Goal: Task Accomplishment & Management: Manage account settings

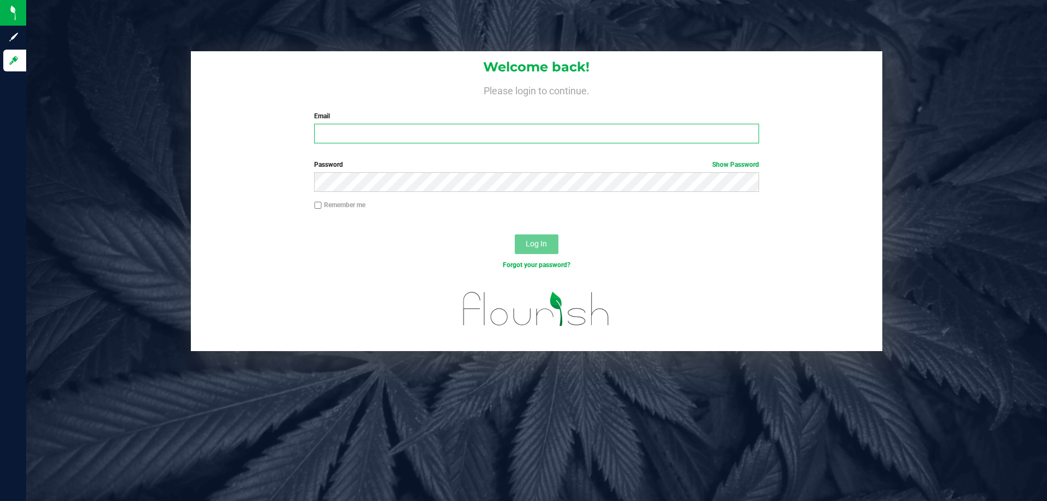
click at [341, 130] on input "Email" at bounding box center [536, 134] width 445 height 20
type input "[EMAIL_ADDRESS][DOMAIN_NAME]"
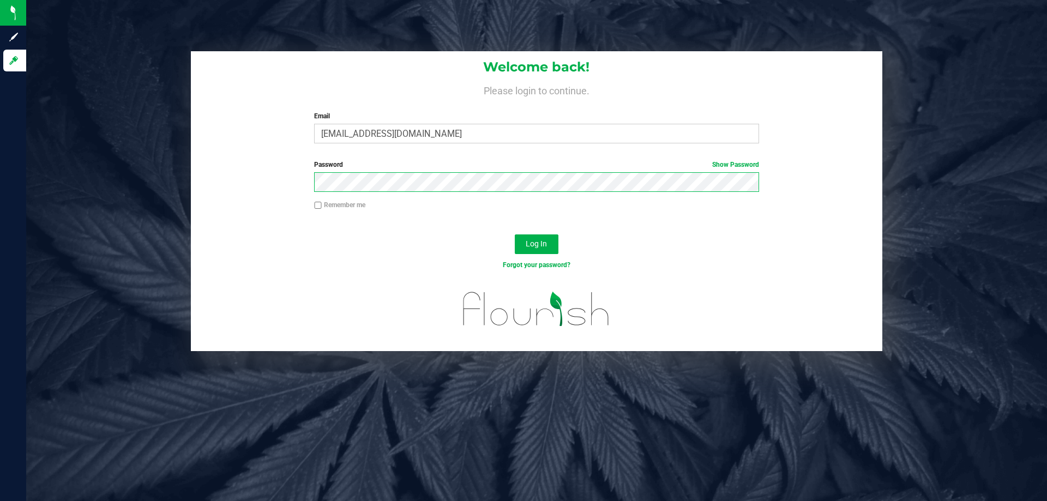
click at [515, 235] on button "Log In" at bounding box center [537, 245] width 44 height 20
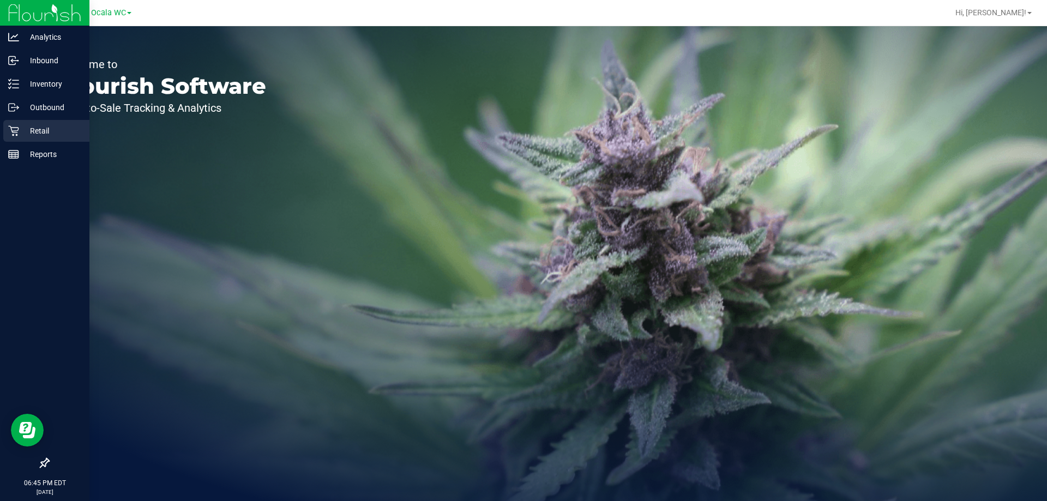
click at [19, 131] on p "Retail" at bounding box center [51, 130] width 65 height 13
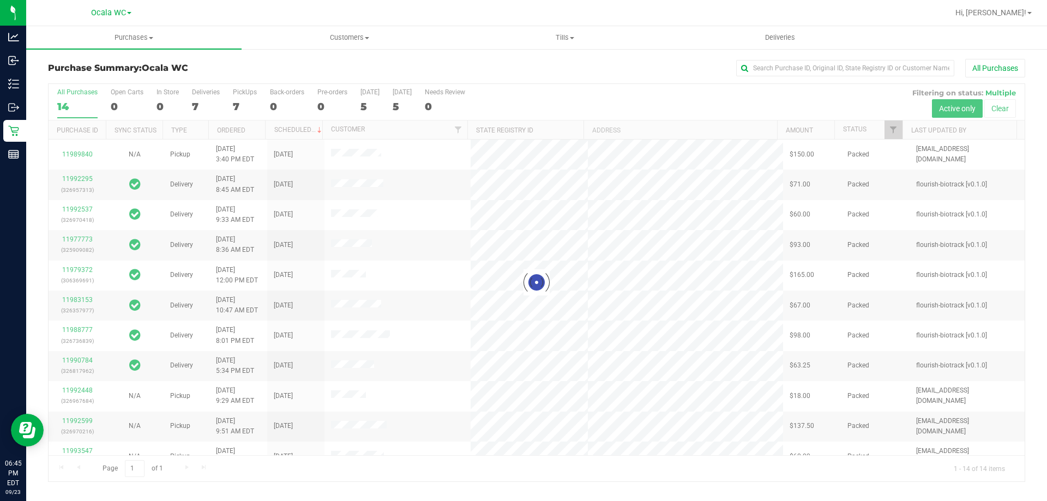
click at [200, 105] on div at bounding box center [537, 283] width 976 height 398
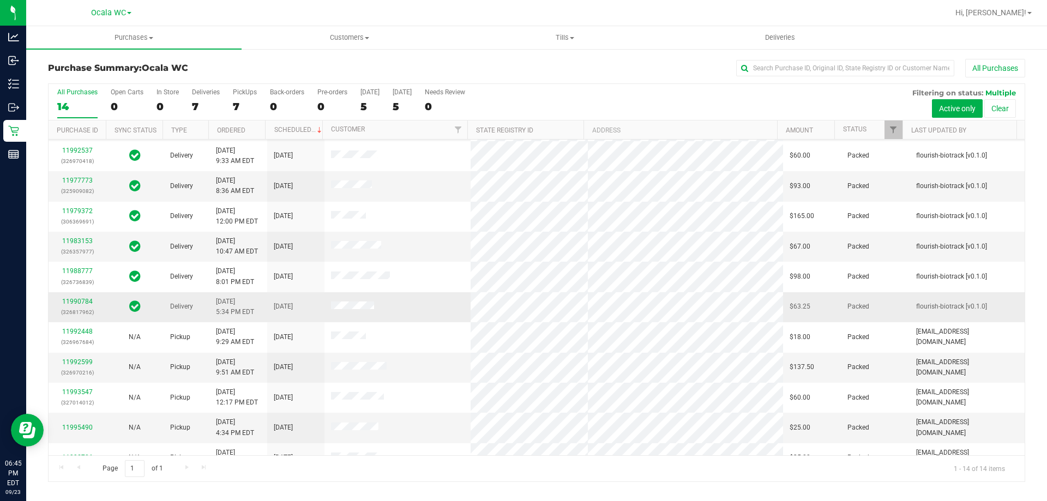
scroll to position [107, 0]
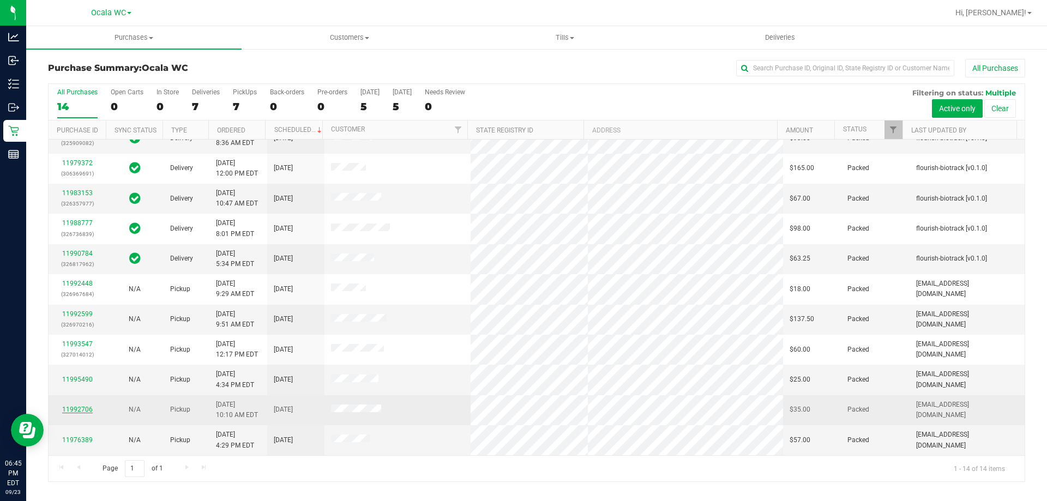
click at [81, 411] on link "11992706" at bounding box center [77, 410] width 31 height 8
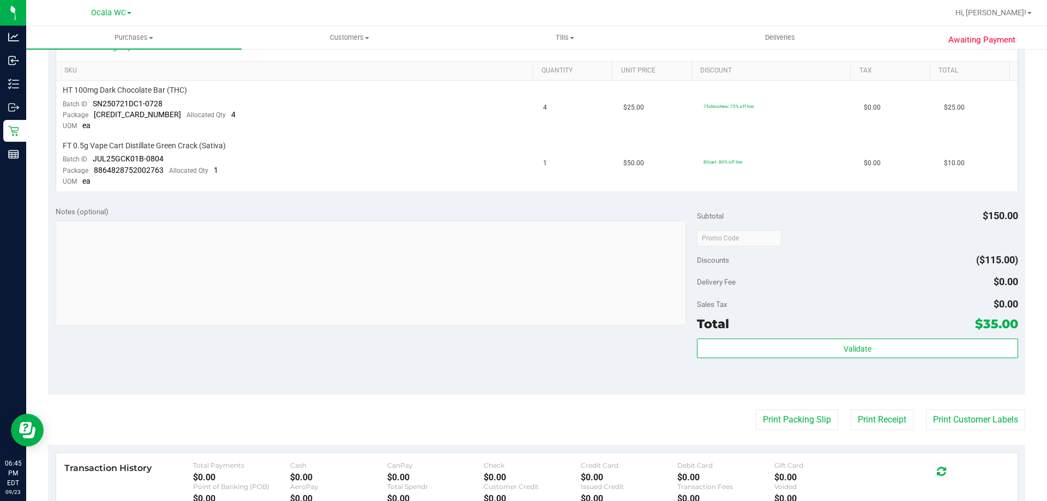
scroll to position [327, 0]
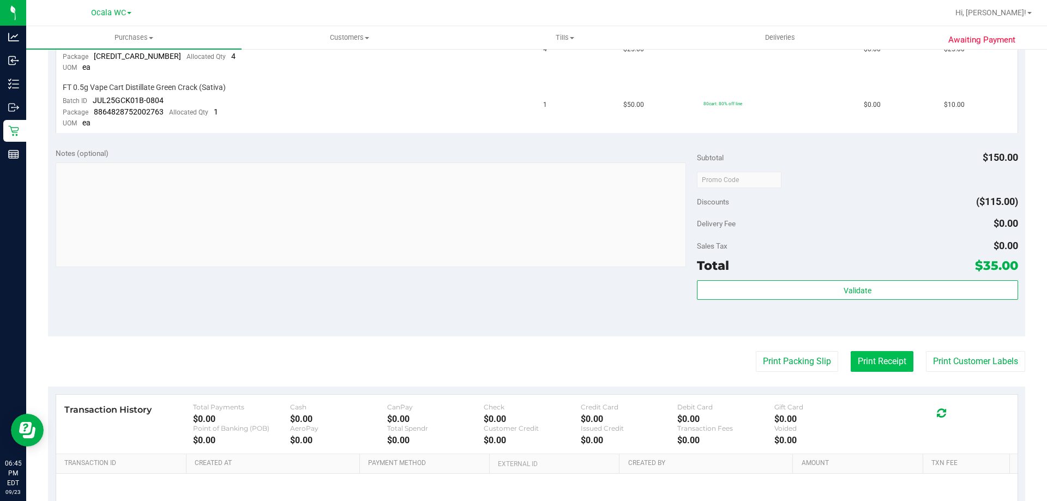
click at [853, 362] on button "Print Receipt" at bounding box center [882, 361] width 63 height 21
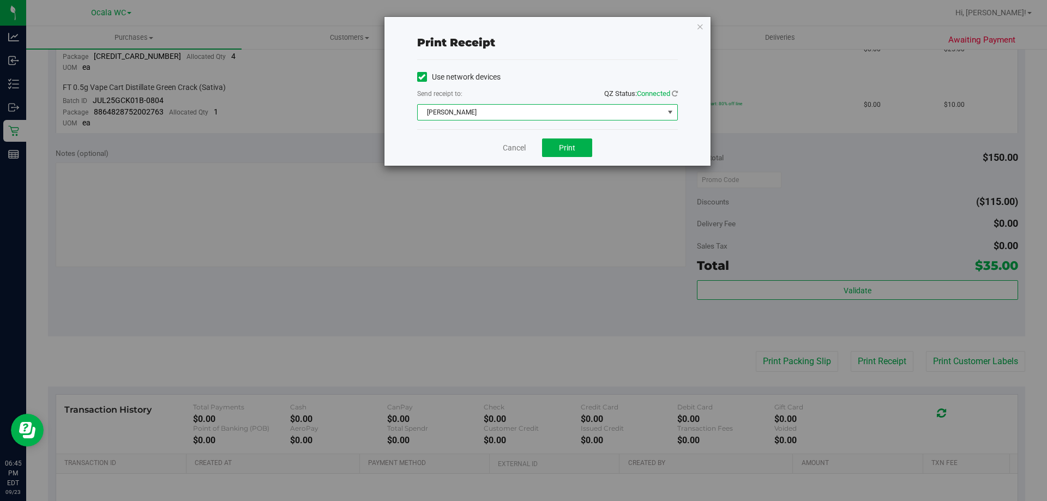
click at [504, 118] on span "[PERSON_NAME]" at bounding box center [541, 112] width 246 height 15
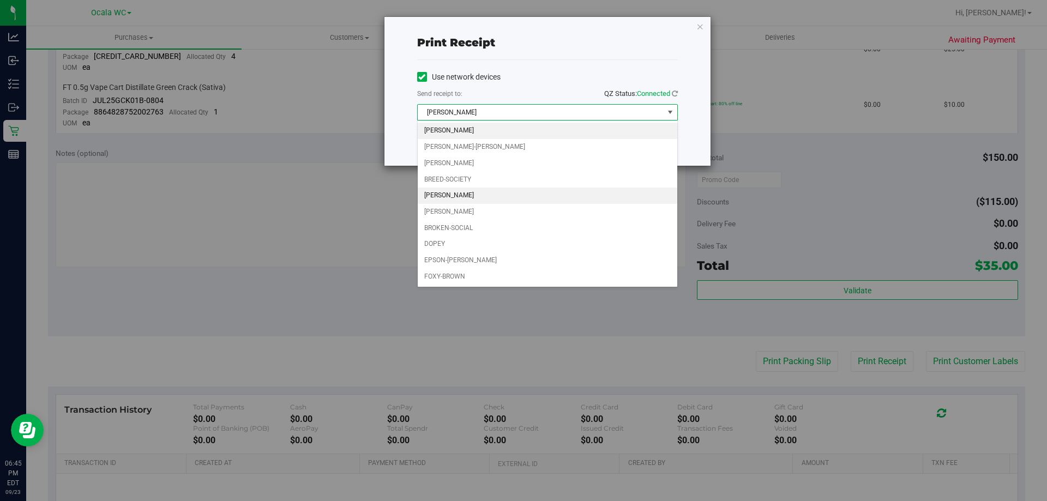
click at [471, 195] on li "[PERSON_NAME]" at bounding box center [548, 196] width 260 height 16
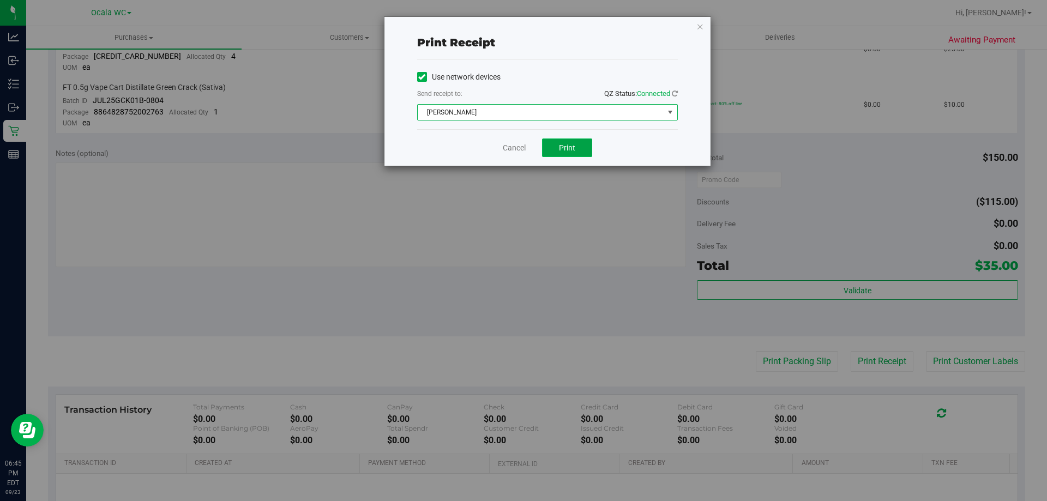
click at [556, 151] on button "Print" at bounding box center [567, 148] width 50 height 19
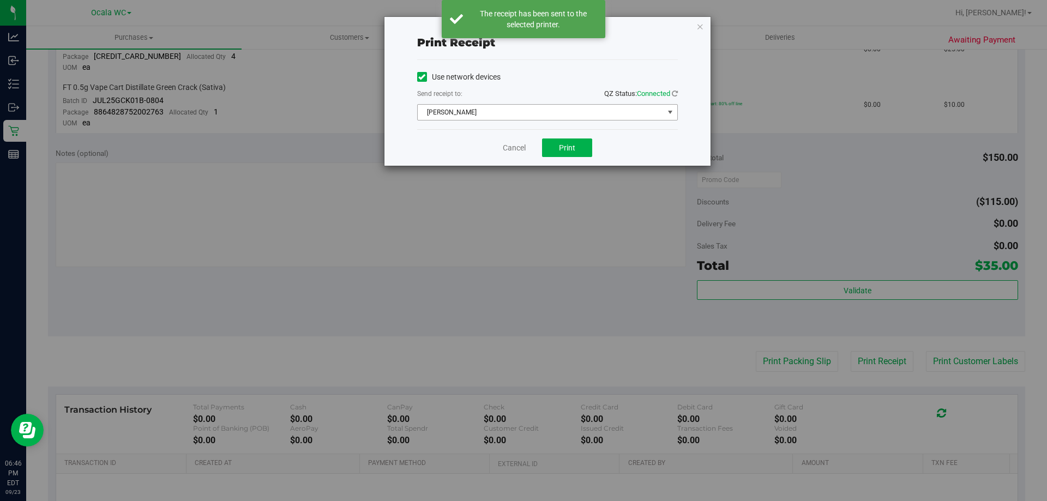
click at [532, 108] on span "[PERSON_NAME]" at bounding box center [541, 112] width 246 height 15
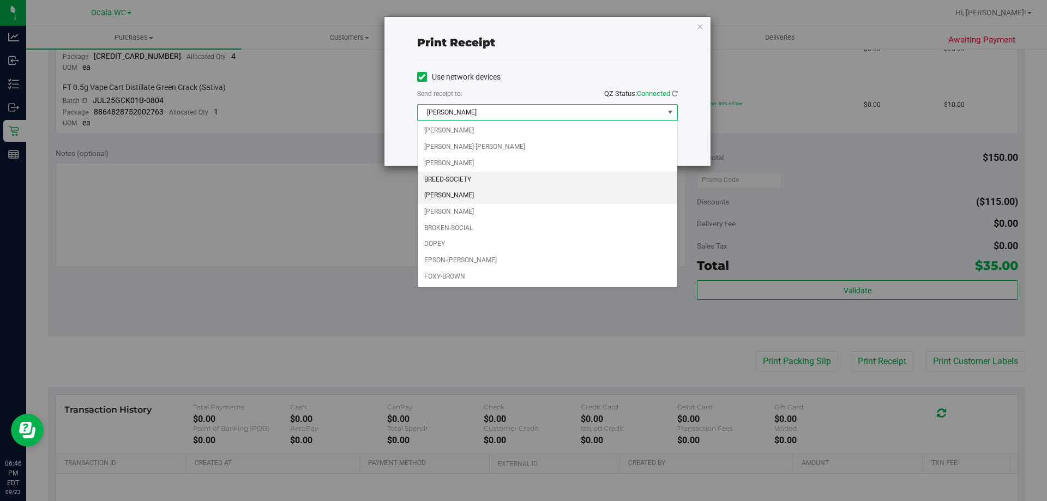
click at [471, 175] on li "BREED-SOCIETY" at bounding box center [548, 180] width 260 height 16
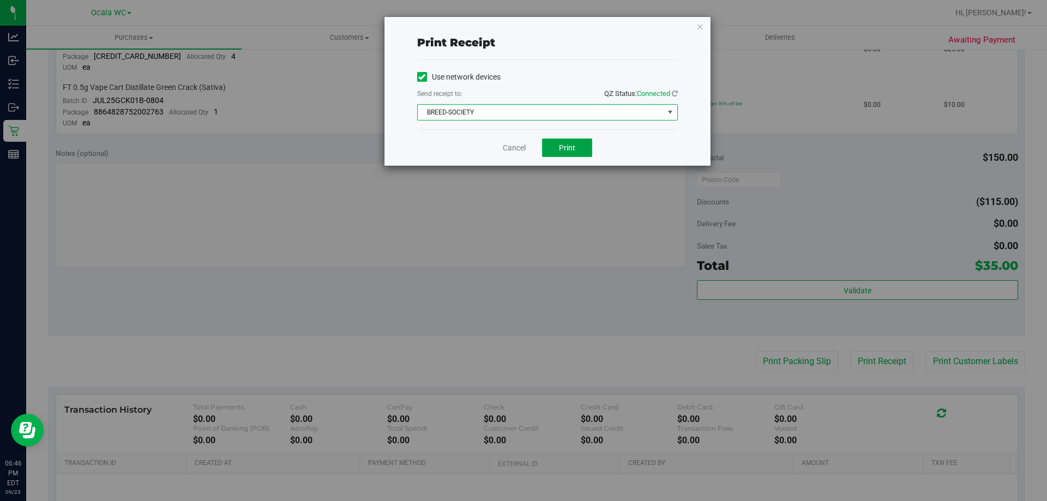
click at [573, 142] on button "Print" at bounding box center [567, 148] width 50 height 19
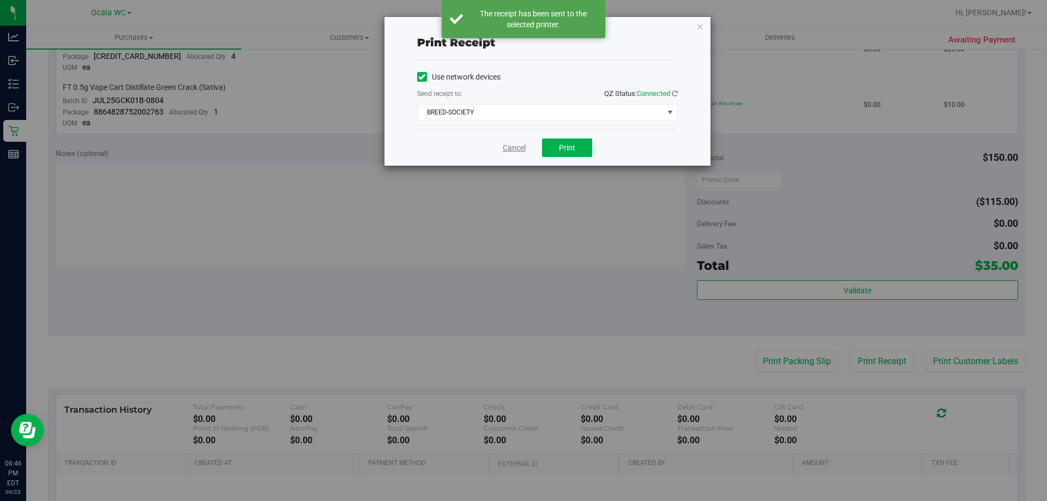
click at [518, 148] on link "Cancel" at bounding box center [514, 147] width 23 height 11
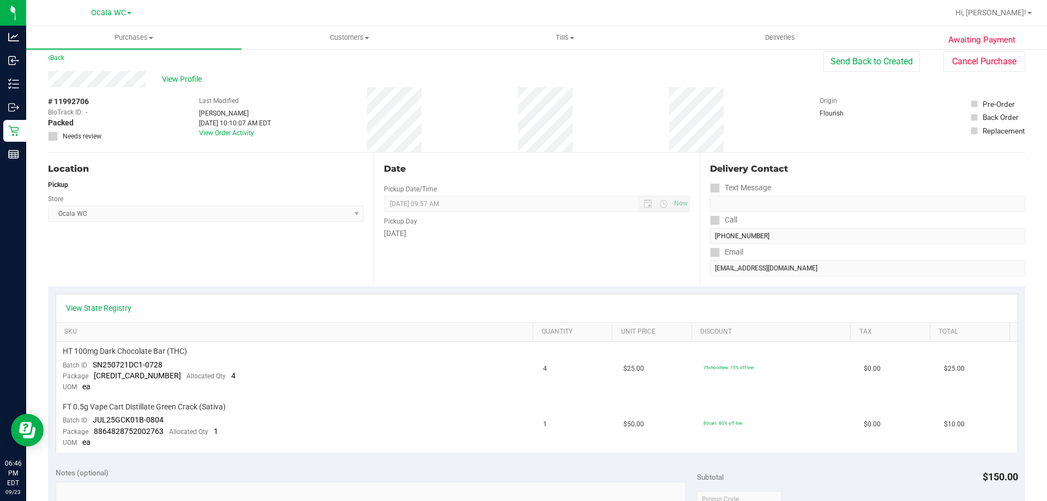
scroll to position [0, 0]
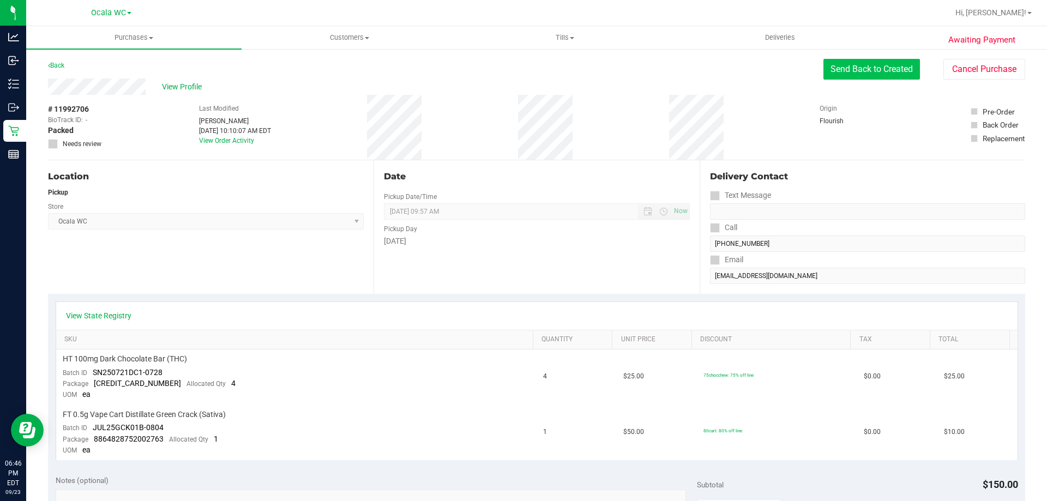
click at [868, 62] on button "Send Back to Created" at bounding box center [872, 69] width 97 height 21
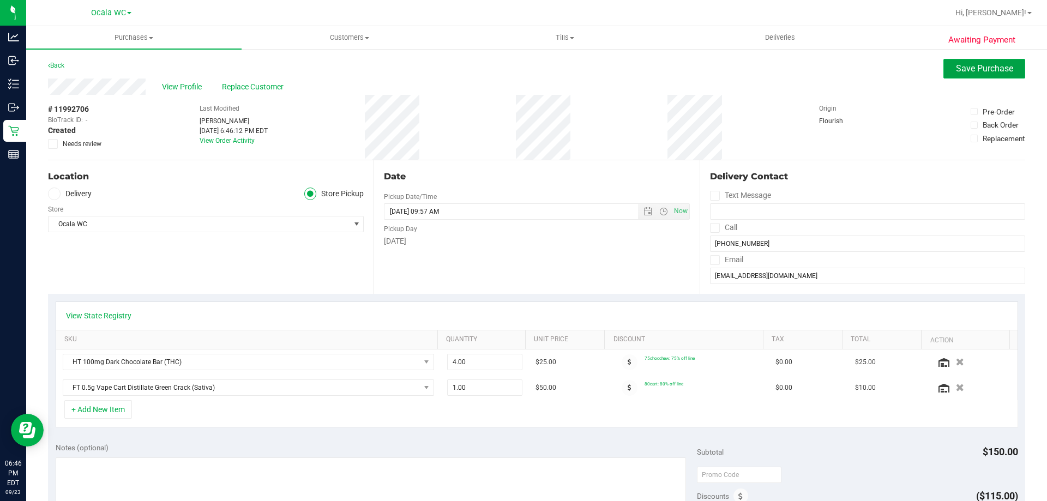
click at [958, 73] on span "Save Purchase" at bounding box center [984, 68] width 57 height 10
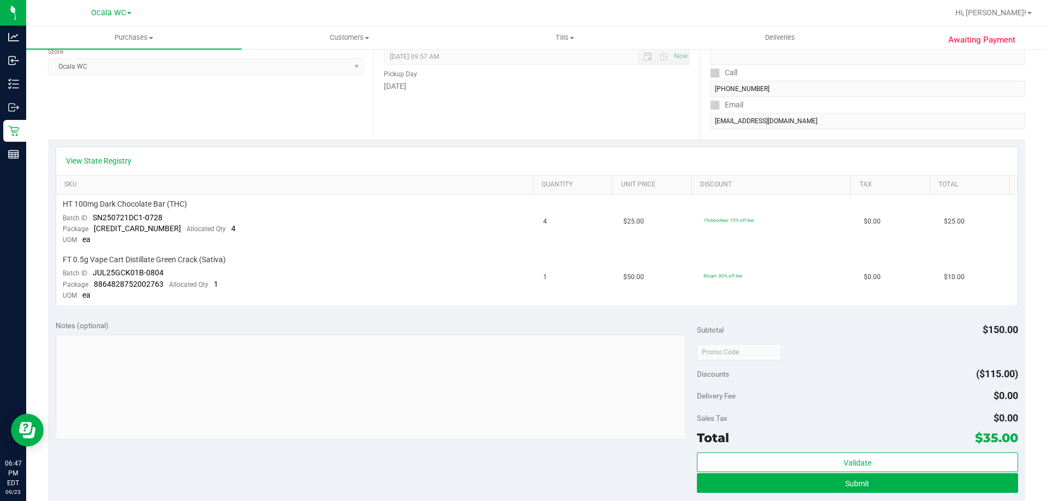
scroll to position [273, 0]
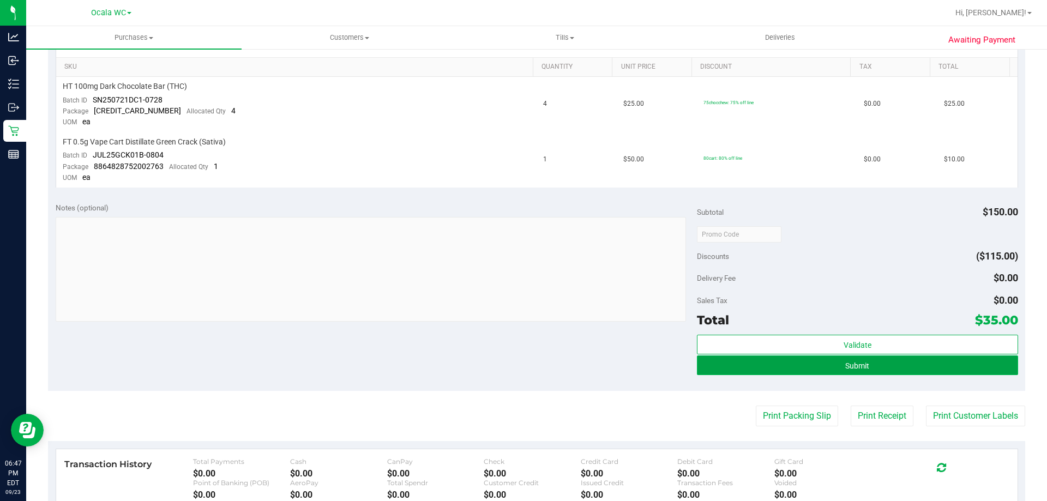
click at [873, 363] on button "Submit" at bounding box center [857, 366] width 321 height 20
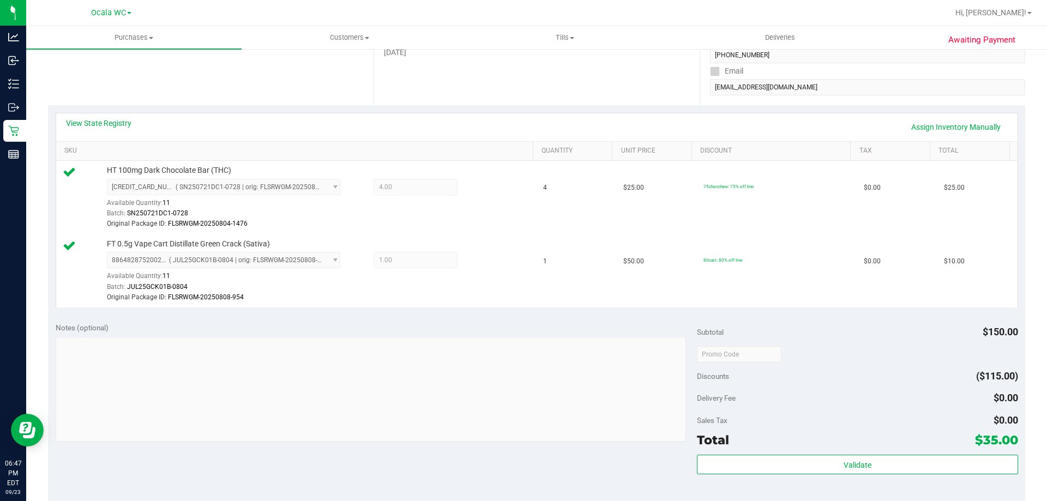
scroll to position [109, 0]
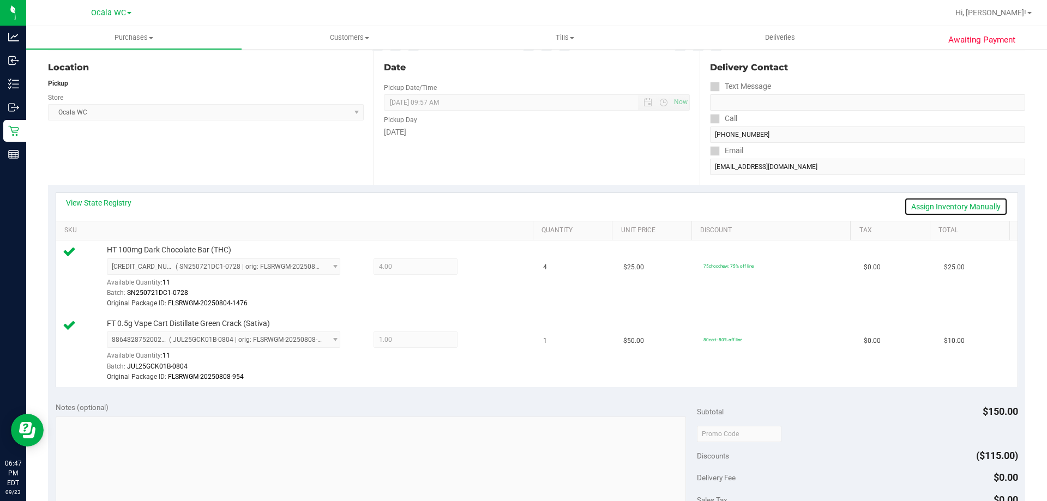
click at [939, 209] on link "Assign Inventory Manually" at bounding box center [956, 206] width 104 height 19
click at [478, 339] on icon at bounding box center [483, 341] width 11 height 13
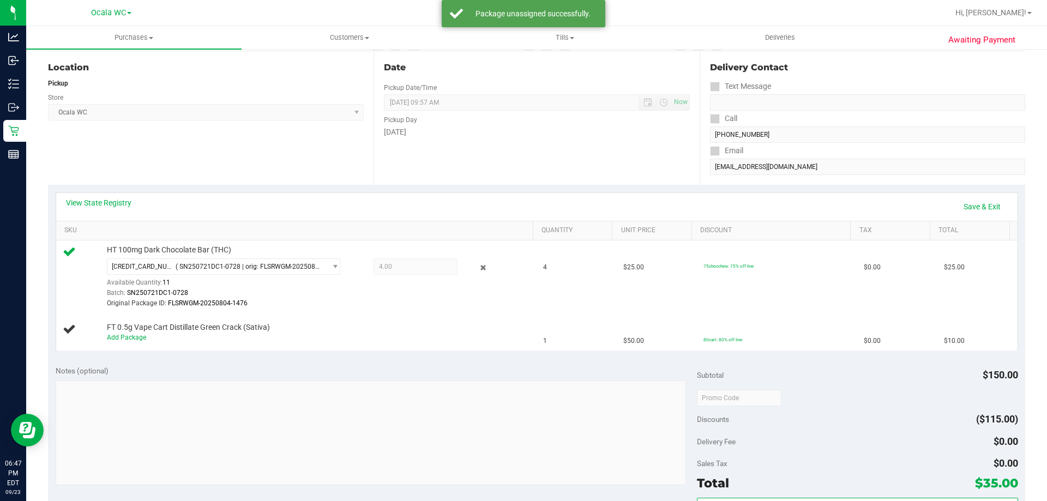
click at [478, 267] on icon at bounding box center [483, 268] width 11 height 13
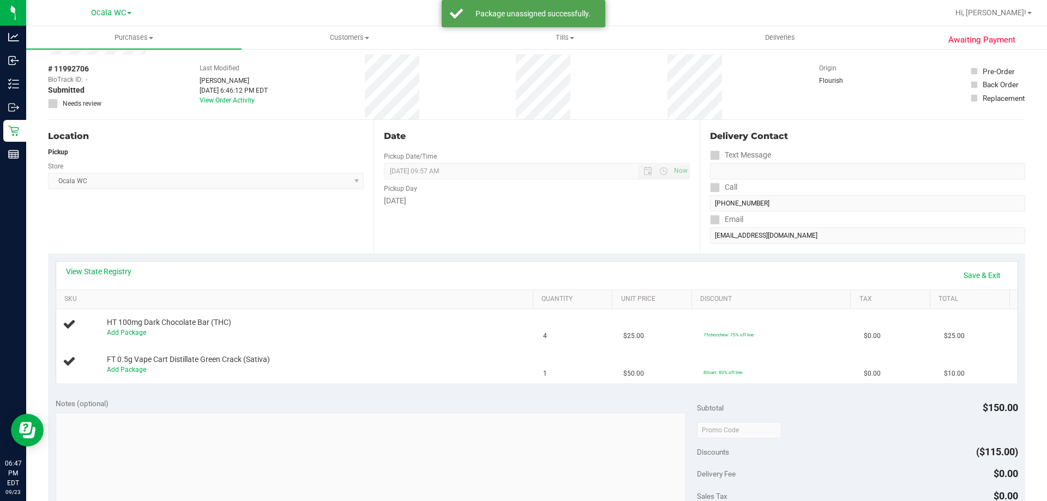
scroll to position [0, 0]
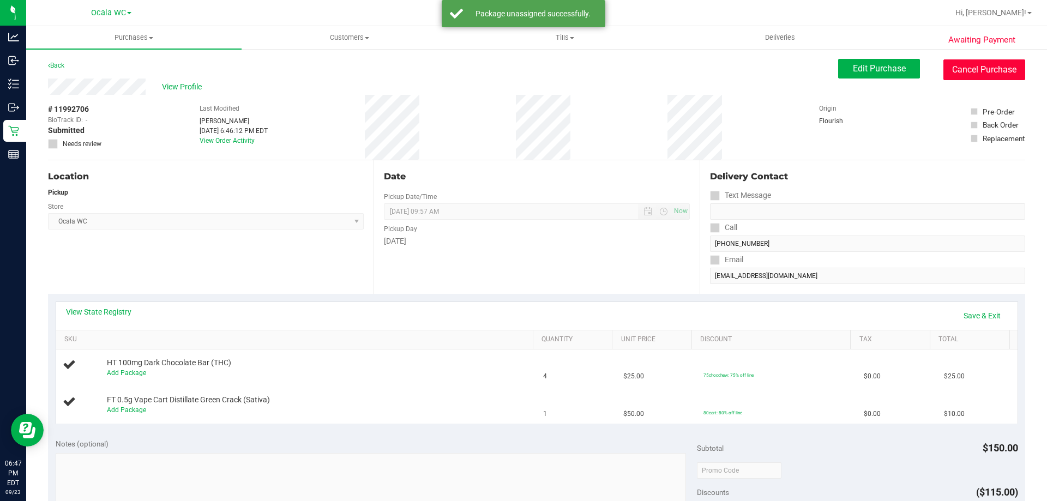
click at [950, 70] on button "Cancel Purchase" at bounding box center [985, 69] width 82 height 21
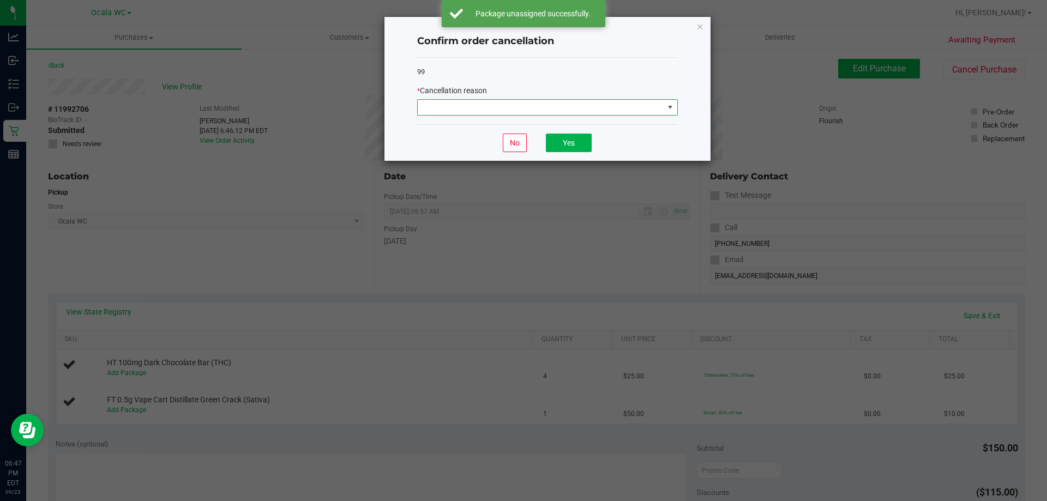
click at [530, 115] on span at bounding box center [541, 107] width 246 height 15
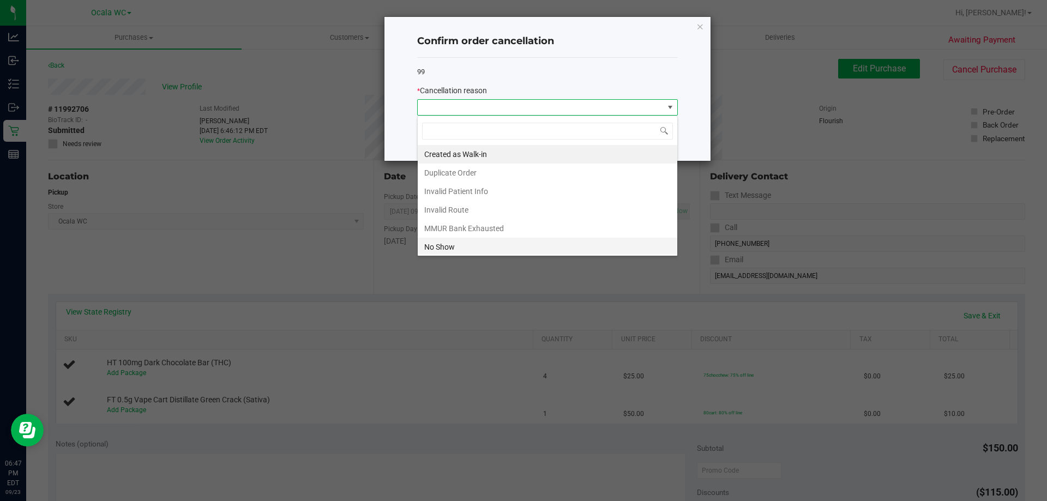
scroll to position [55, 0]
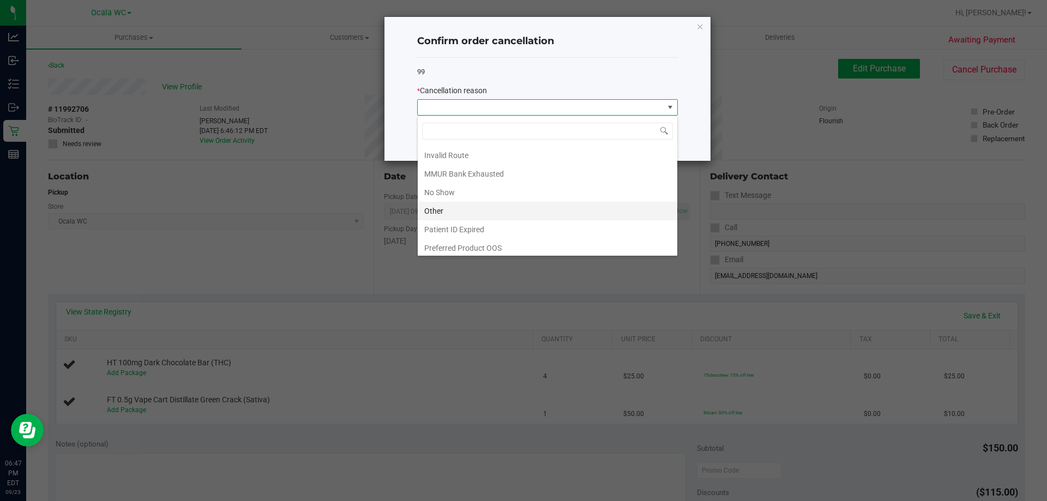
click at [444, 212] on li "Other" at bounding box center [548, 211] width 260 height 19
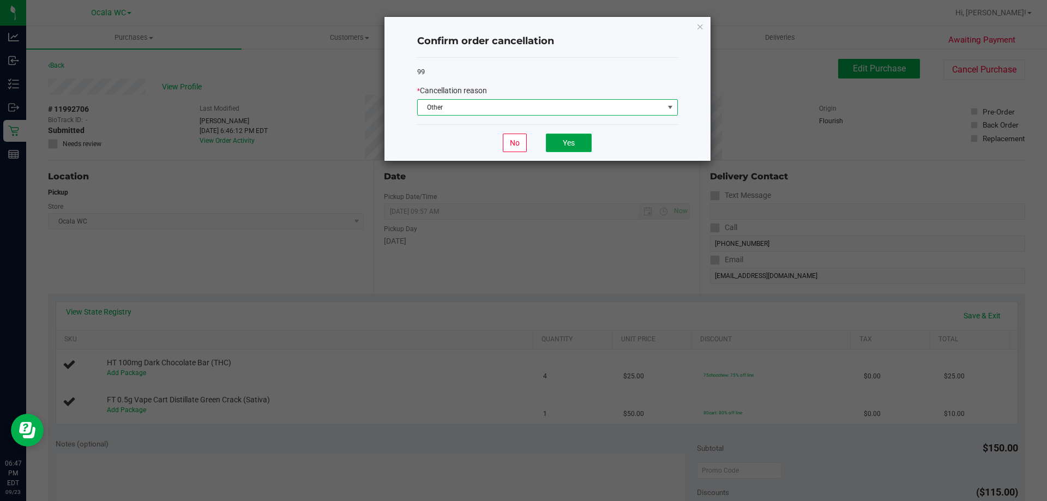
click at [564, 145] on button "Yes" at bounding box center [569, 143] width 46 height 19
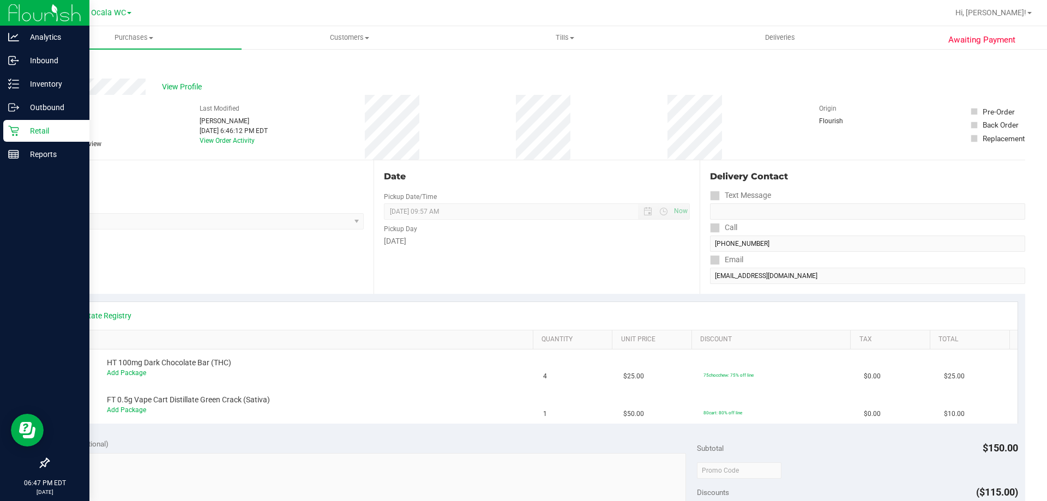
click at [33, 133] on p "Retail" at bounding box center [51, 130] width 65 height 13
